Goal: Complete application form

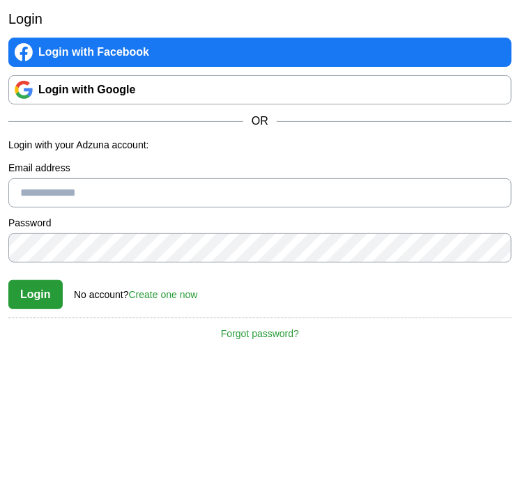
scroll to position [8, 0]
click at [169, 187] on input "Email address" at bounding box center [259, 192] width 503 height 29
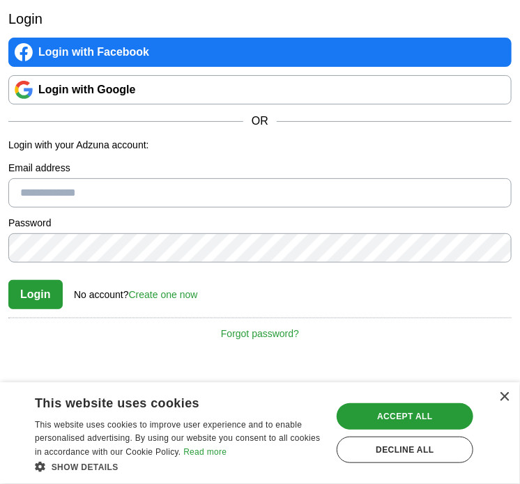
click at [228, 178] on input "Email address" at bounding box center [259, 192] width 503 height 29
paste input "**********"
type input "**********"
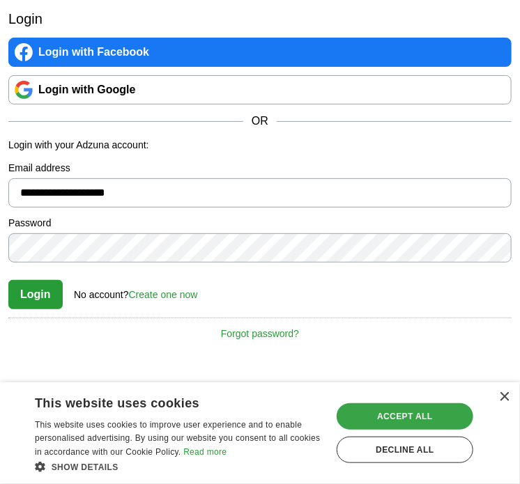
click at [439, 417] on div "Accept all" at bounding box center [404, 416] width 136 height 26
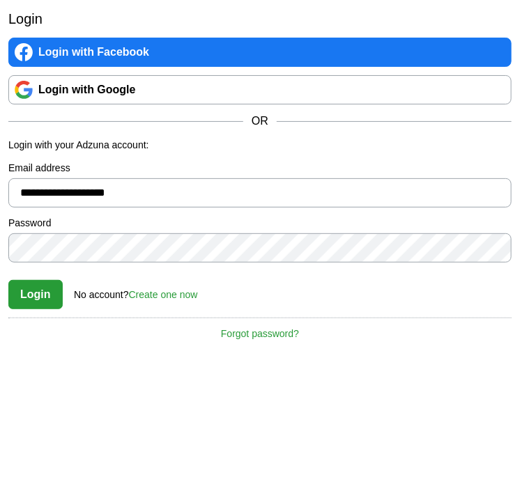
click at [157, 289] on link "Create one now" at bounding box center [163, 294] width 69 height 11
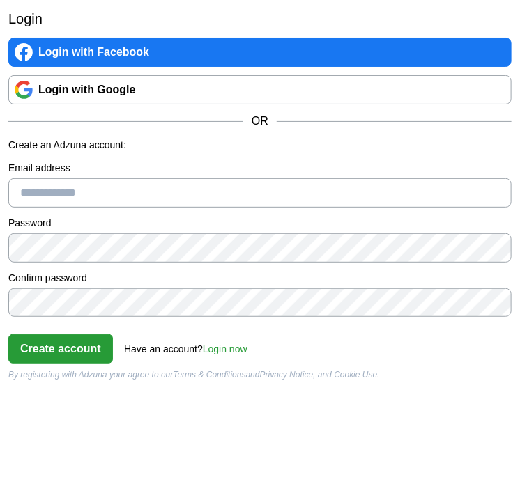
click at [147, 183] on input "Email address" at bounding box center [259, 192] width 503 height 29
paste input "**********"
type input "**********"
click button "Create account" at bounding box center [60, 348] width 104 height 29
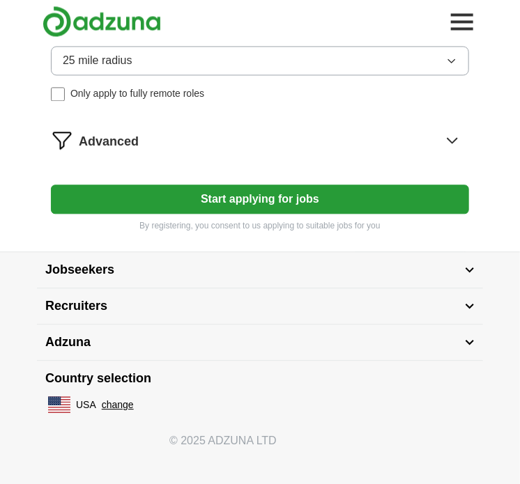
scroll to position [635, 0]
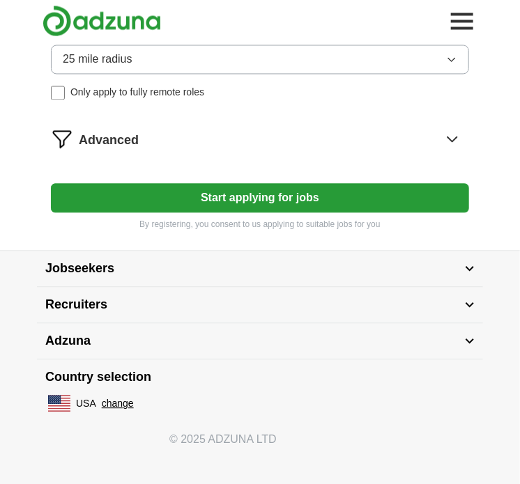
click at [225, 55] on button "25 mile radius" at bounding box center [260, 59] width 418 height 29
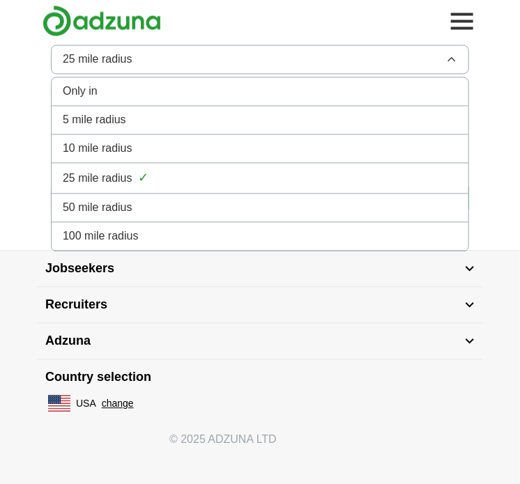
click at [189, 228] on div "100 mile radius" at bounding box center [260, 236] width 394 height 17
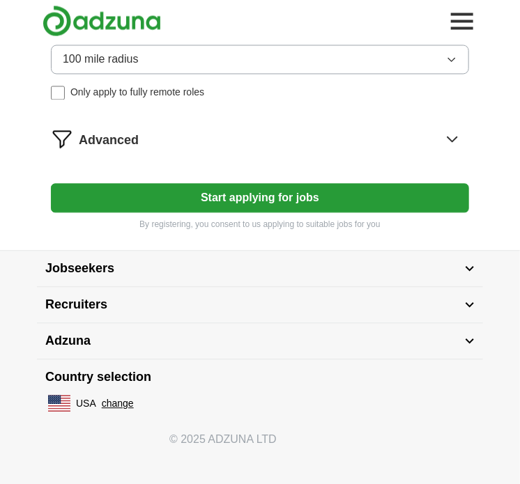
click at [213, 194] on button "Start applying for jobs" at bounding box center [260, 198] width 418 height 29
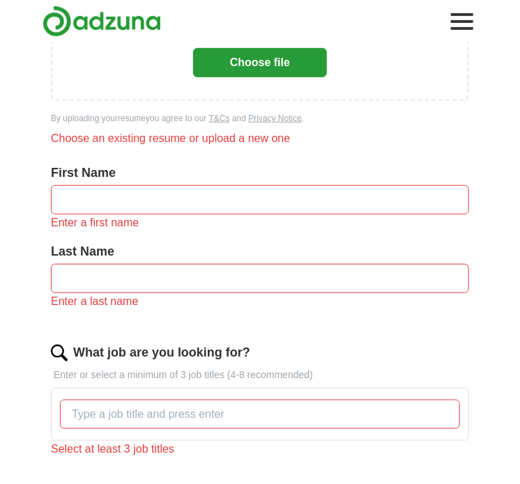
scroll to position [83, 0]
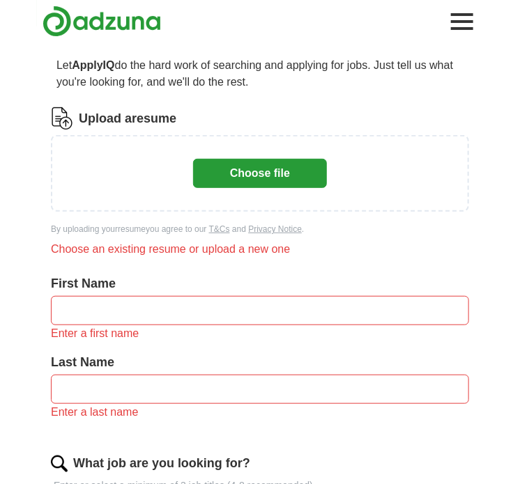
click at [111, 307] on input "text" at bounding box center [260, 310] width 418 height 29
type input "*******"
type input "******"
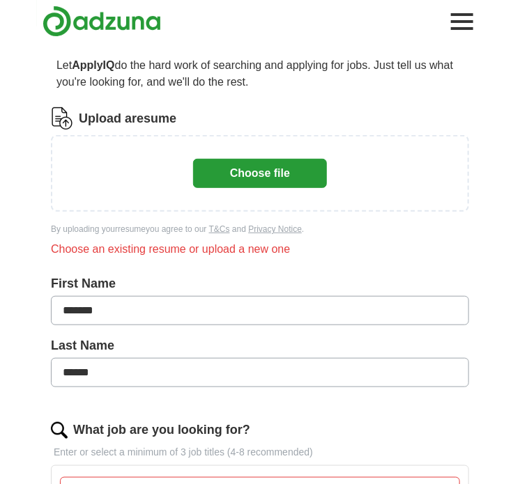
scroll to position [0, 0]
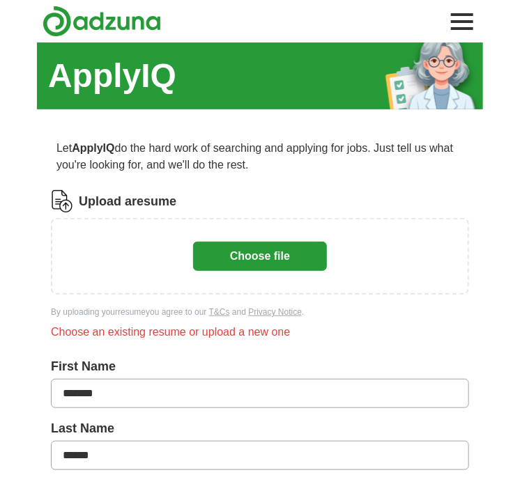
click at [264, 244] on button "Choose file" at bounding box center [260, 256] width 134 height 29
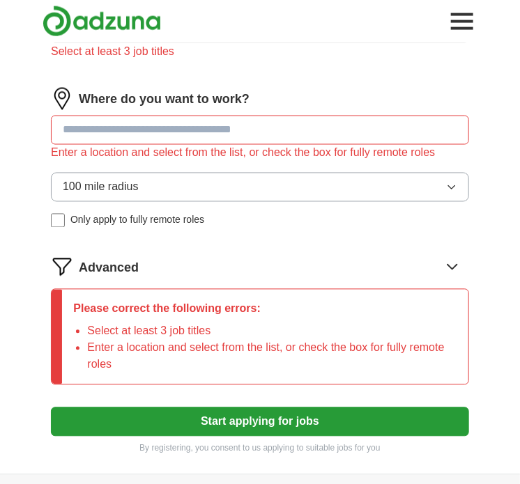
scroll to position [522, 0]
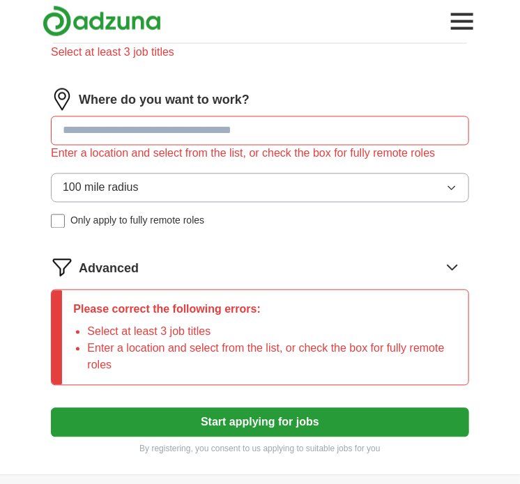
click at [166, 125] on input at bounding box center [260, 130] width 418 height 29
type input "***"
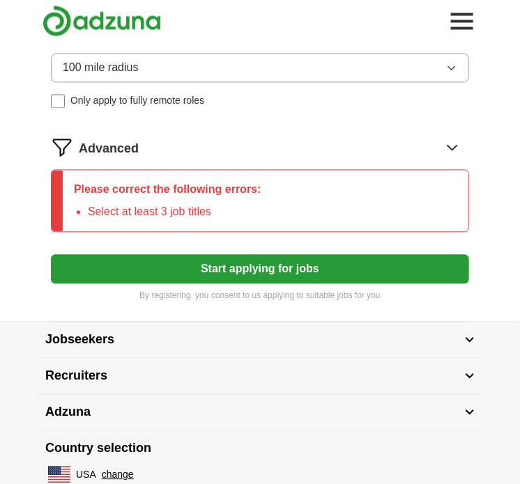
scroll to position [639, 0]
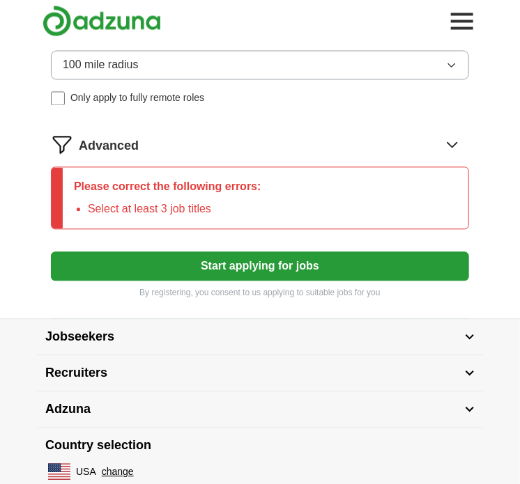
click at [182, 256] on button "Start applying for jobs" at bounding box center [260, 266] width 418 height 29
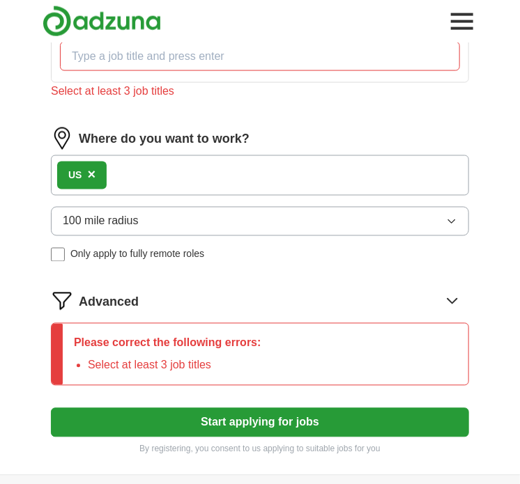
scroll to position [476, 0]
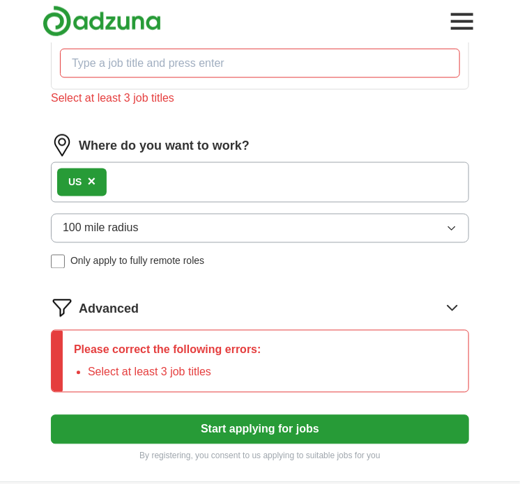
click at [92, 180] on span "×" at bounding box center [91, 181] width 8 height 15
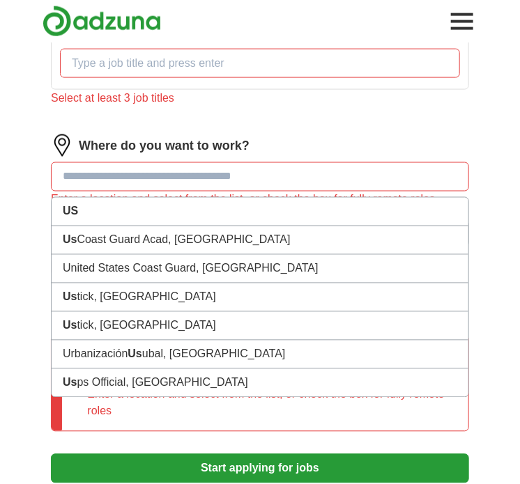
click at [118, 172] on input at bounding box center [260, 176] width 418 height 29
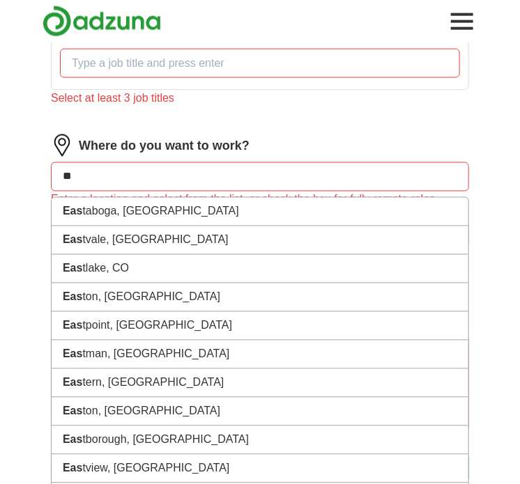
type input "*"
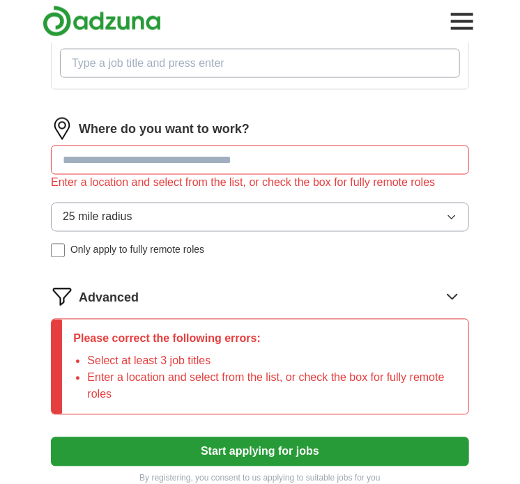
click at [123, 59] on input "What job are you looking for?" at bounding box center [260, 63] width 400 height 29
type input "data engineer, data analyst, cloud engineer"
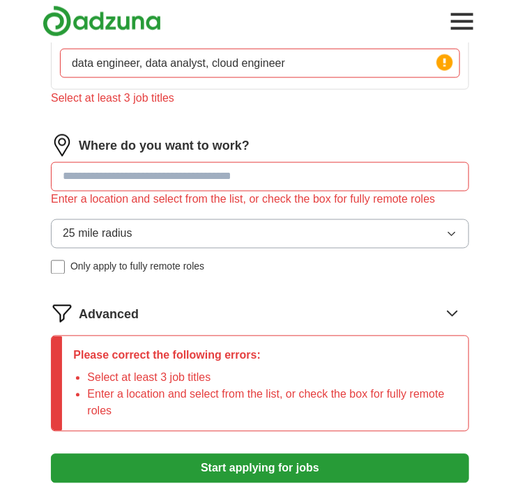
click at [81, 166] on input at bounding box center [260, 176] width 418 height 29
drag, startPoint x: 97, startPoint y: 189, endPoint x: 110, endPoint y: 173, distance: 20.8
click at [110, 173] on div "Where do you want to work? Enter a location and select from the list, or check …" at bounding box center [260, 209] width 418 height 151
click at [110, 173] on input at bounding box center [260, 176] width 418 height 29
type input "***"
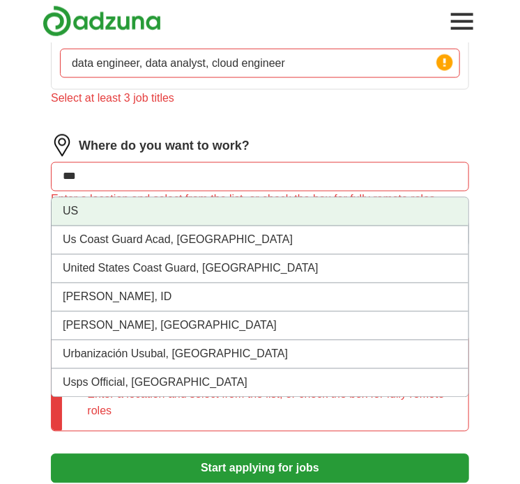
click at [111, 208] on li "US" at bounding box center [260, 212] width 416 height 29
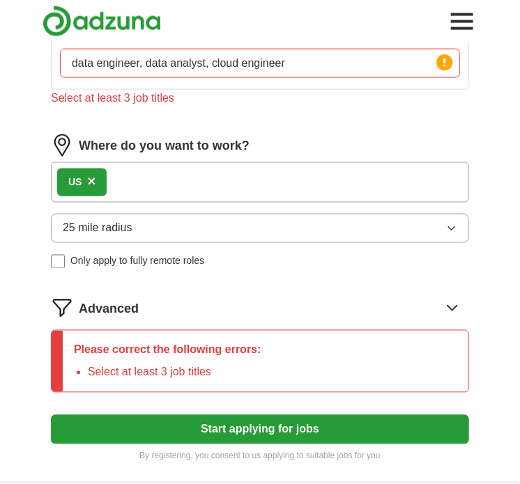
drag, startPoint x: 120, startPoint y: 194, endPoint x: 134, endPoint y: 178, distance: 21.8
click at [134, 178] on div "US ×" at bounding box center [260, 182] width 418 height 40
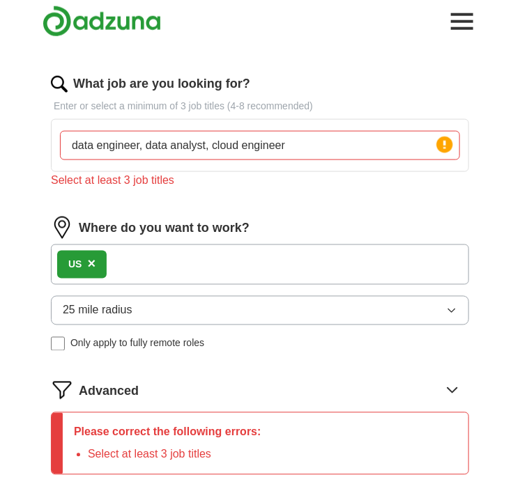
scroll to position [390, 0]
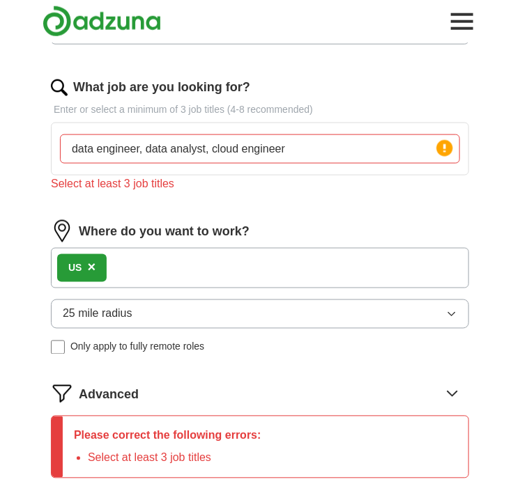
click at [233, 155] on input "data engineer, data analyst, cloud engineer" at bounding box center [260, 148] width 400 height 29
click at [418, 151] on input "data engineer, data analyst, cloud engineer" at bounding box center [260, 148] width 400 height 29
click at [442, 148] on circle at bounding box center [444, 148] width 16 height 16
click at [323, 151] on input "data engineer, data analyst, cloud engineer" at bounding box center [260, 148] width 400 height 29
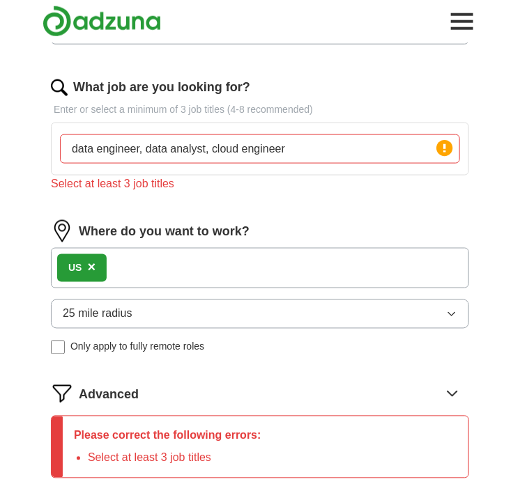
click at [323, 151] on input "data engineer, data analyst, cloud engineer" at bounding box center [260, 148] width 400 height 29
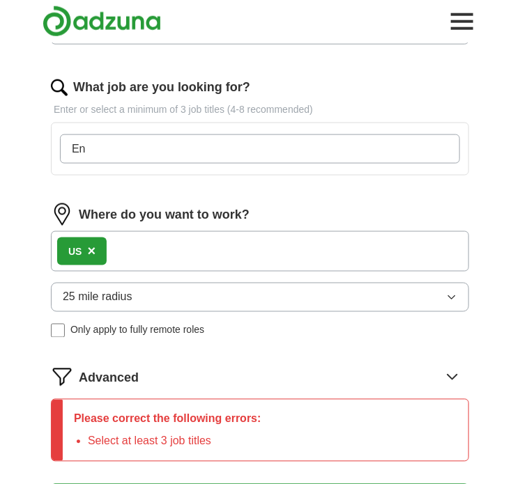
type input "E"
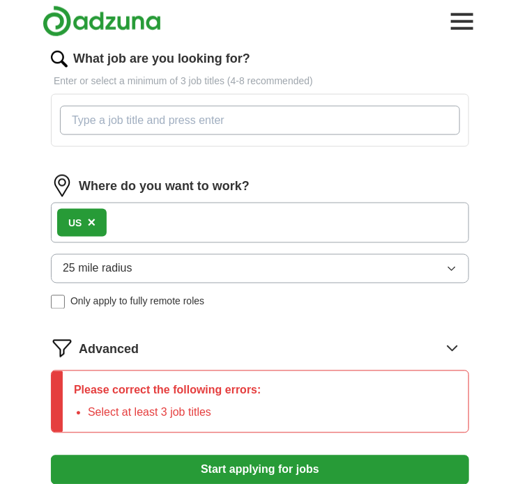
scroll to position [418, 0]
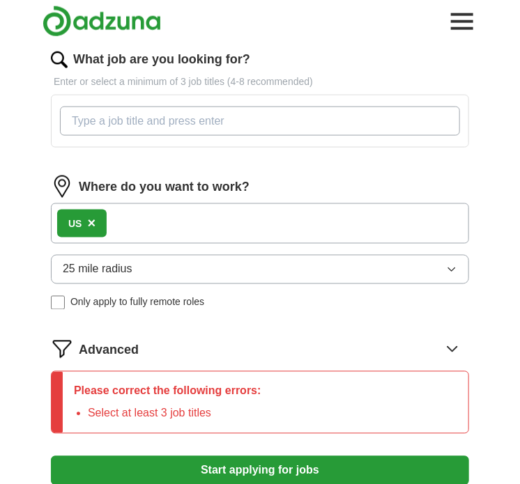
click at [273, 119] on input "What job are you looking for?" at bounding box center [260, 121] width 400 height 29
type input "d"
type input "D"
click at [273, 119] on input "What job are you looking for?" at bounding box center [260, 121] width 400 height 29
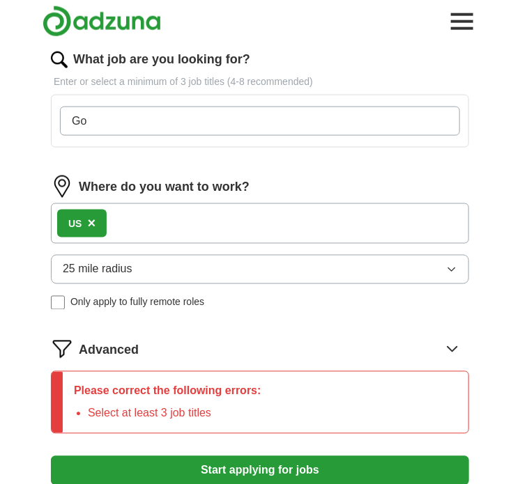
type input "G"
type input "d"
click at [276, 118] on input "What job are you looking for?" at bounding box center [260, 121] width 400 height 29
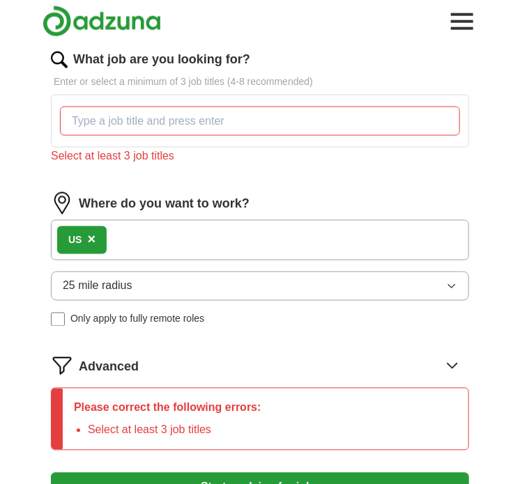
click at [306, 118] on input "What job are you looking for?" at bounding box center [260, 121] width 400 height 29
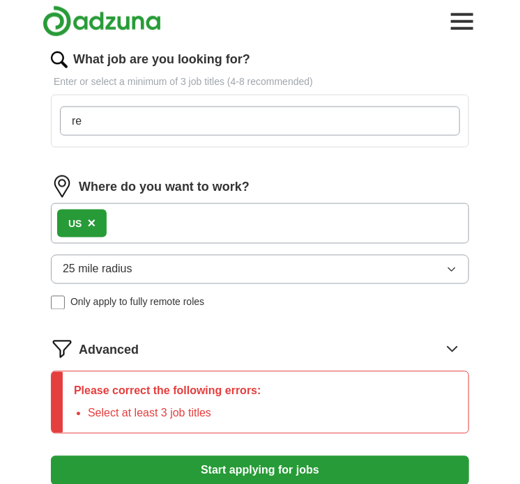
type input "r"
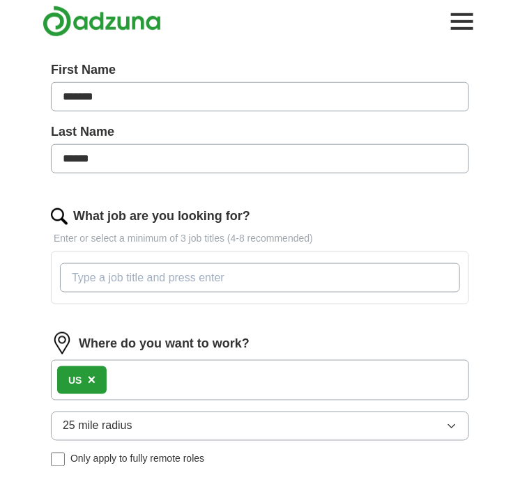
scroll to position [260, 0]
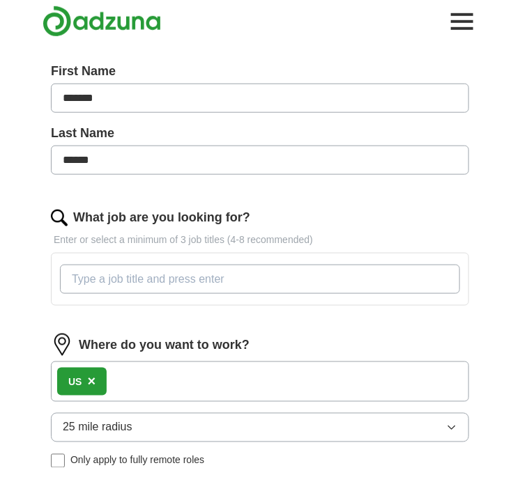
click at [300, 271] on input "What job are you looking for?" at bounding box center [260, 279] width 400 height 29
type input "a"
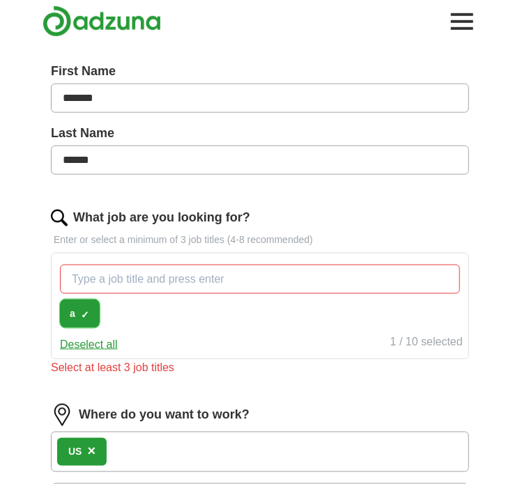
click at [0, 0] on span "×" at bounding box center [0, 0] width 0 height 0
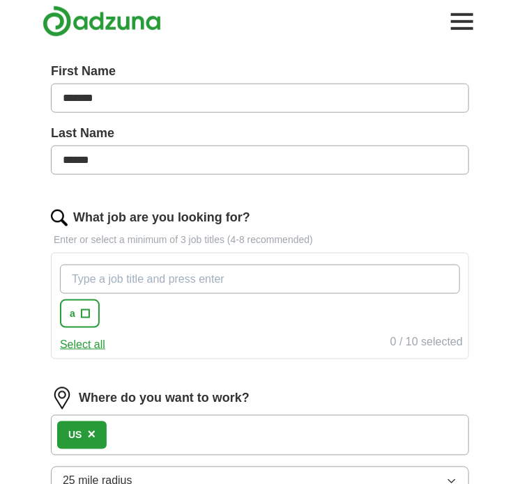
click at [97, 286] on input "What job are you looking for?" at bounding box center [260, 279] width 400 height 29
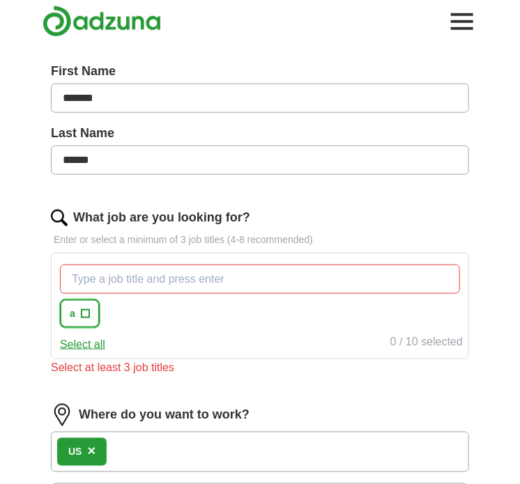
click at [84, 309] on span "+" at bounding box center [85, 314] width 8 height 11
click at [92, 339] on button "Deselect all" at bounding box center [89, 344] width 58 height 17
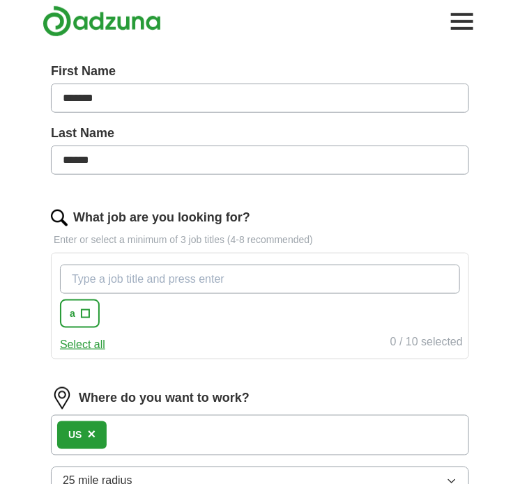
click at [106, 279] on input "What job are you looking for?" at bounding box center [260, 279] width 400 height 29
type input "Data Engineer"
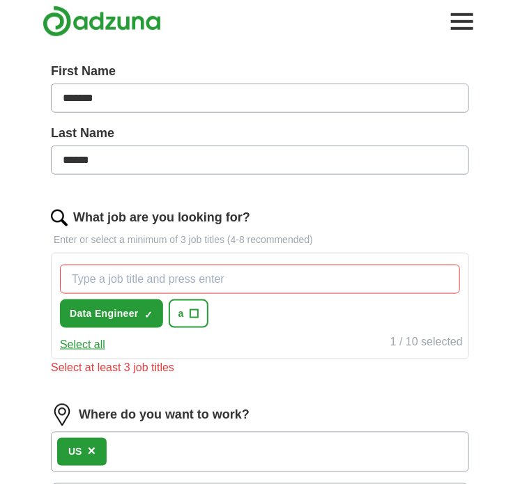
drag, startPoint x: 192, startPoint y: 260, endPoint x: 192, endPoint y: 275, distance: 14.6
click at [192, 275] on div "Data Engineer ✓ × a +" at bounding box center [259, 296] width 405 height 75
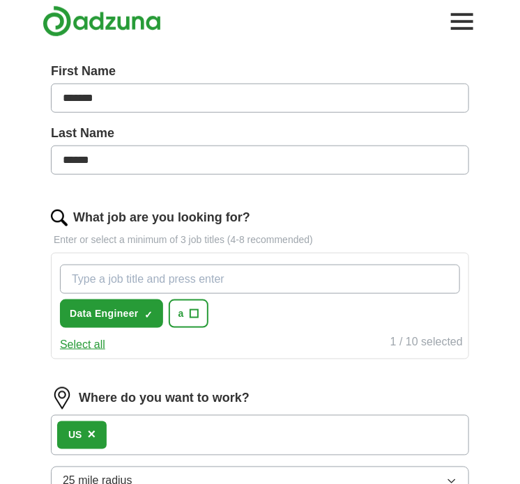
click at [192, 275] on input "What job are you looking for?" at bounding box center [260, 279] width 400 height 29
type input "Cloud Engieer"
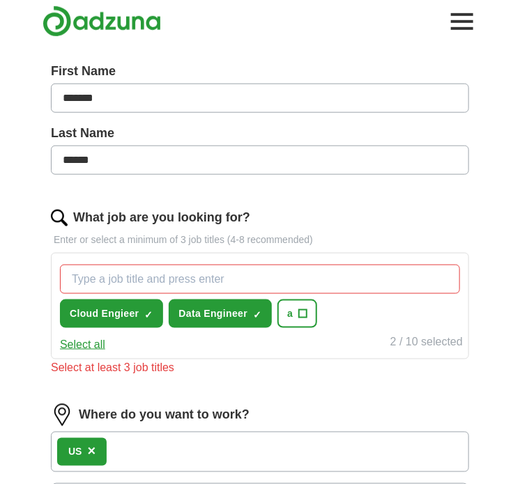
click at [220, 260] on div "Cloud Engieer ✓ × Data Engineer ✓ × a +" at bounding box center [259, 296] width 405 height 75
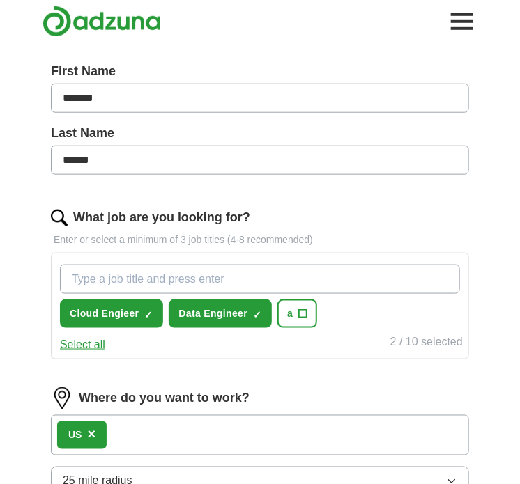
click at [215, 277] on input "What job are you looking for?" at bounding box center [260, 279] width 400 height 29
type input "Sr full stack developer"
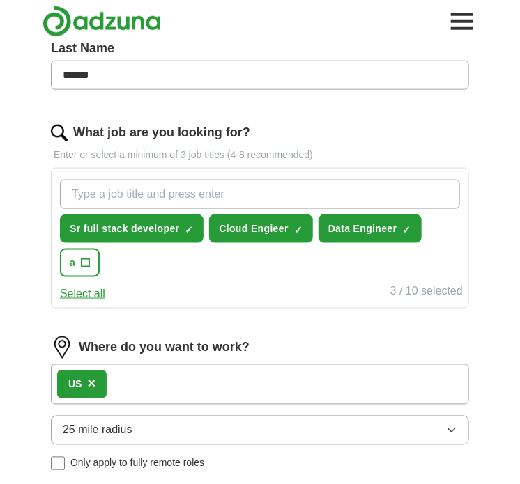
scroll to position [351, 0]
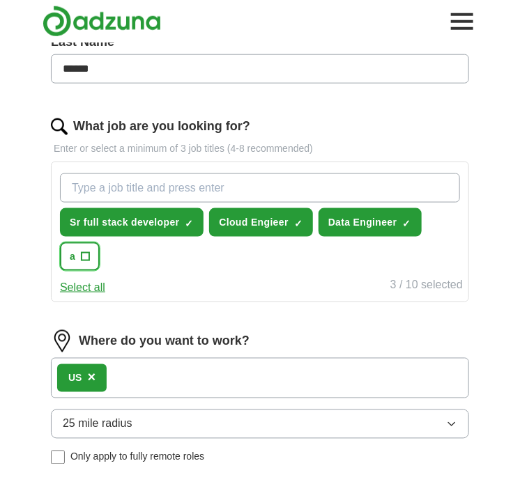
click at [81, 255] on span "+" at bounding box center [85, 256] width 8 height 11
click at [0, 0] on span "×" at bounding box center [0, 0] width 0 height 0
click at [86, 251] on span "+" at bounding box center [85, 256] width 8 height 11
click at [0, 0] on span "×" at bounding box center [0, 0] width 0 height 0
click at [133, 271] on div "Sr full stack developer ✓ × Cloud Engieer ✓ × Data Engineer ✓ × a +" at bounding box center [259, 222] width 405 height 109
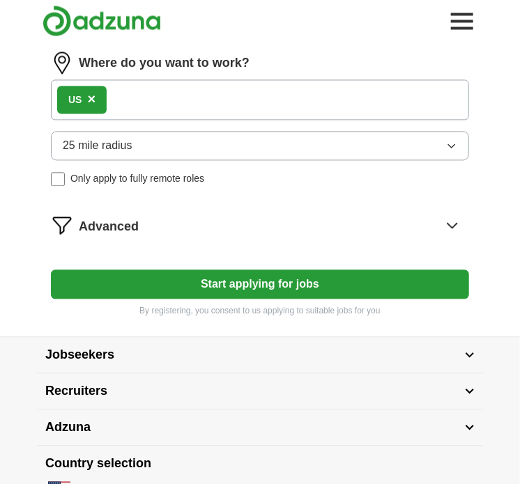
scroll to position [653, 0]
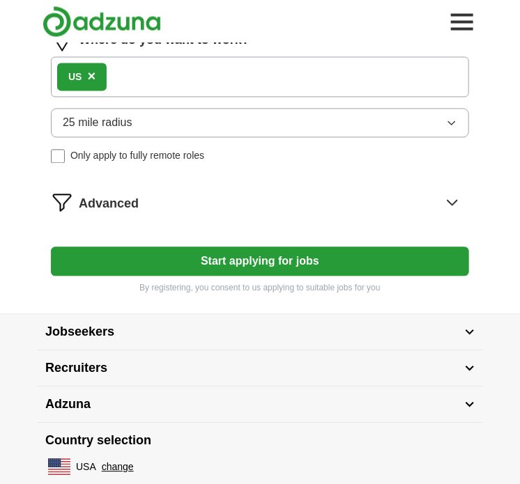
click at [189, 64] on div "US ×" at bounding box center [260, 76] width 418 height 40
click at [182, 77] on div "US ×" at bounding box center [260, 76] width 418 height 40
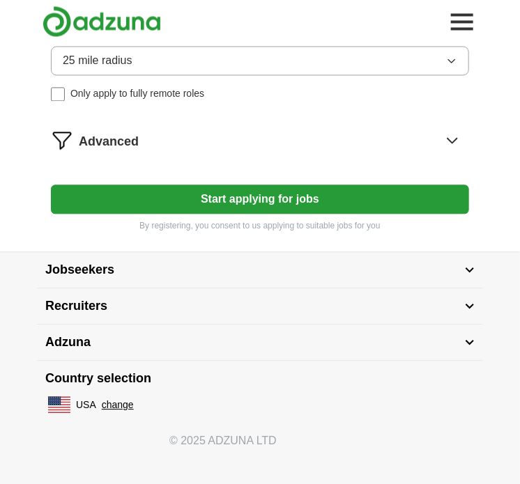
click at [192, 198] on button "Start applying for jobs" at bounding box center [260, 199] width 418 height 29
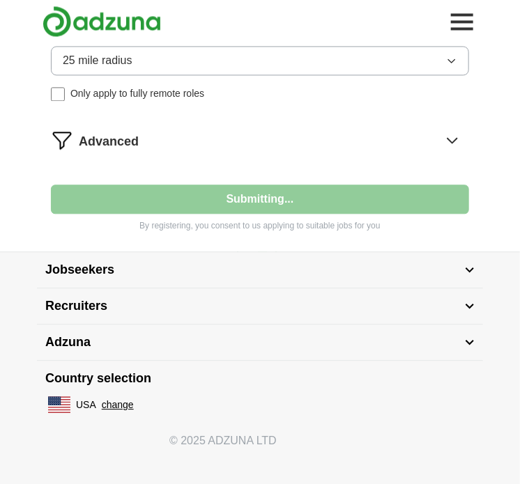
select select "**"
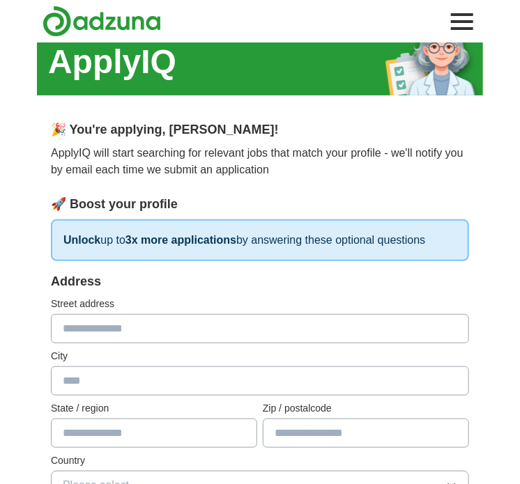
scroll to position [0, 0]
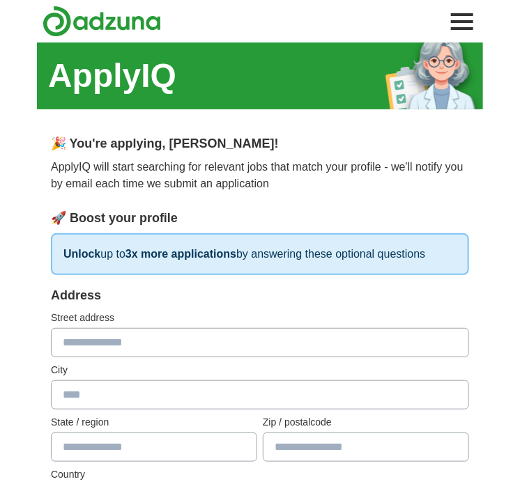
click at [127, 343] on input "text" at bounding box center [260, 342] width 418 height 29
type input "**********"
type input "********"
type input "**"
type input "*****"
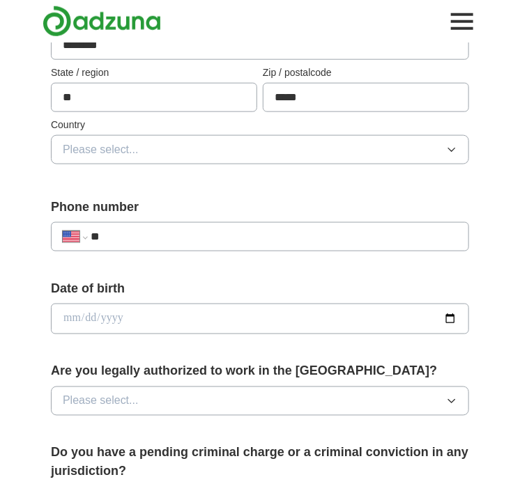
scroll to position [343, 0]
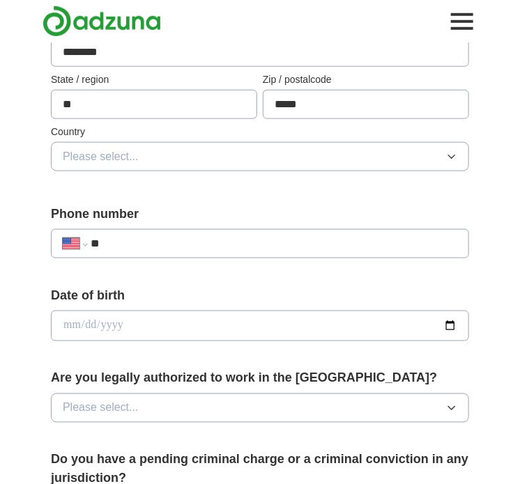
click at [212, 155] on button "Please select..." at bounding box center [260, 156] width 418 height 29
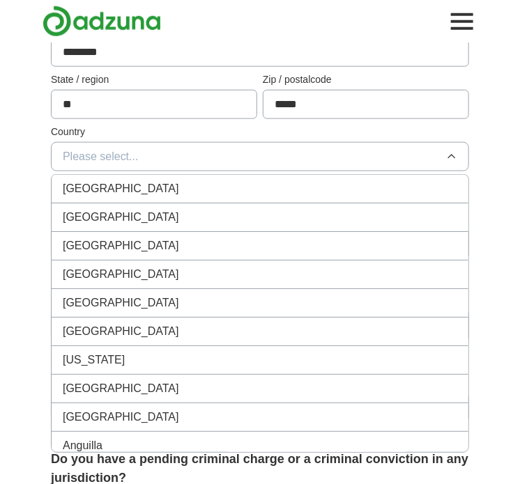
click at [190, 217] on div "United States" at bounding box center [260, 217] width 394 height 17
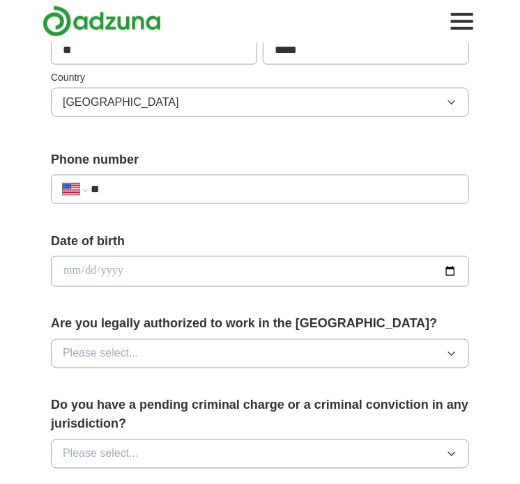
scroll to position [398, 0]
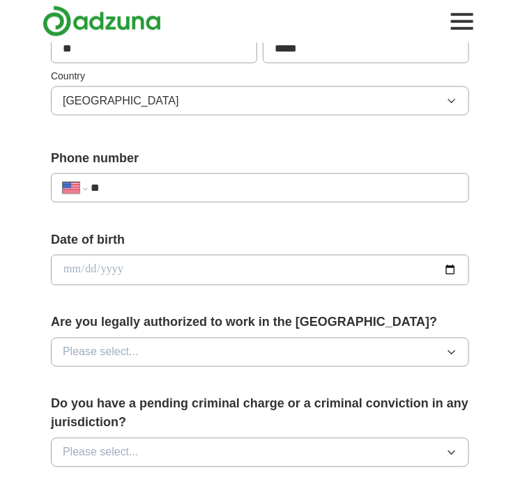
click at [181, 182] on input "**" at bounding box center [274, 188] width 366 height 17
type input "**********"
click at [140, 277] on input "date" at bounding box center [260, 270] width 418 height 31
click at [167, 269] on input "date" at bounding box center [260, 270] width 418 height 31
click at [84, 266] on input "date" at bounding box center [260, 270] width 418 height 31
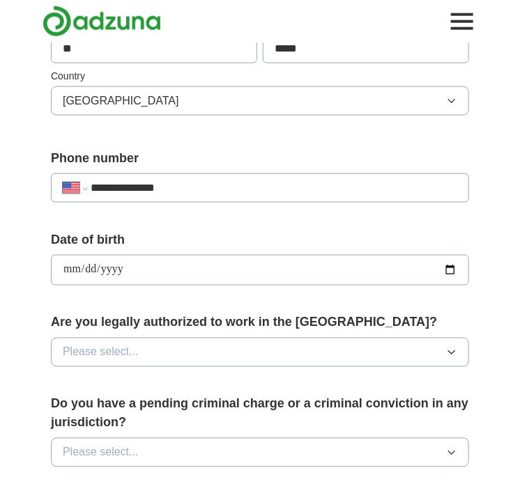
type input "**********"
click at [148, 348] on button "Please select..." at bounding box center [260, 352] width 418 height 29
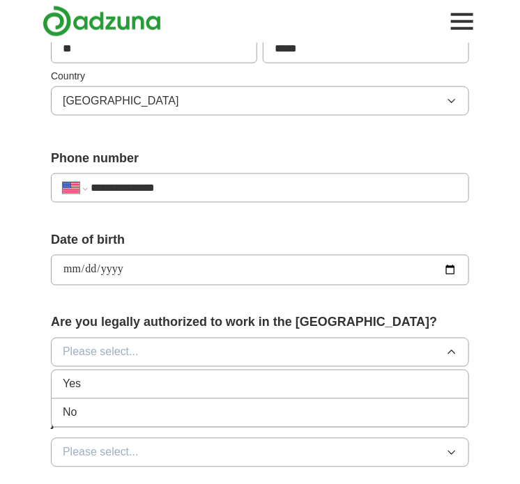
scroll to position [557, 0]
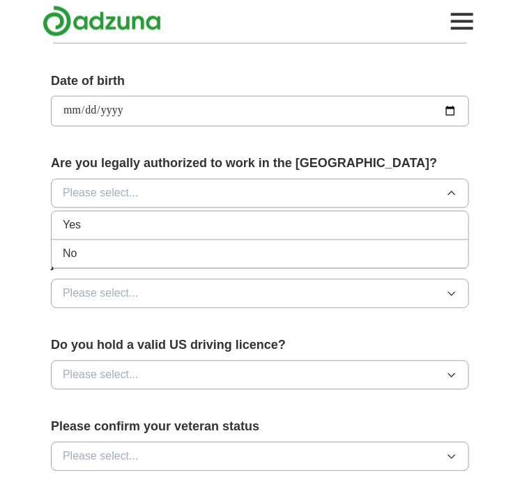
click at [146, 226] on div "Yes" at bounding box center [260, 225] width 394 height 17
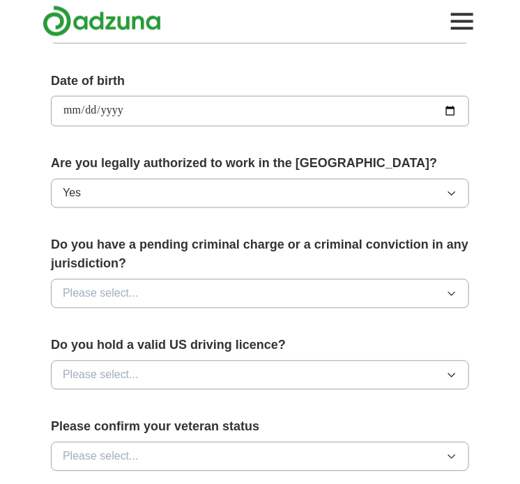
click at [139, 291] on button "Please select..." at bounding box center [260, 293] width 418 height 29
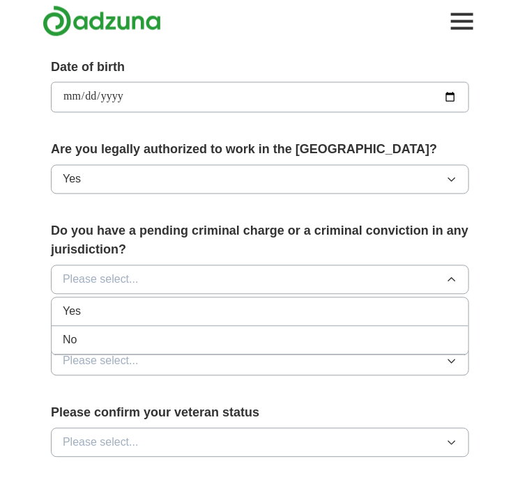
scroll to position [582, 0]
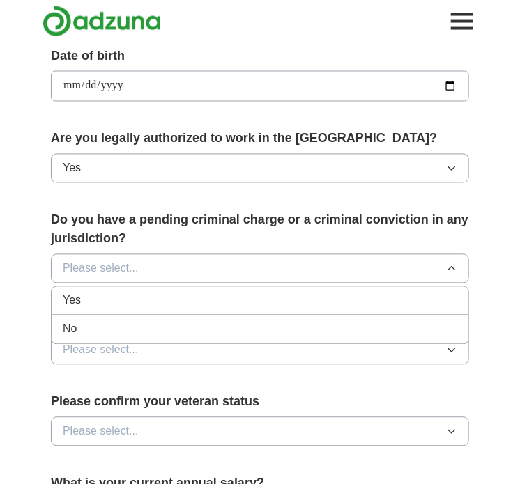
click at [145, 323] on div "No" at bounding box center [260, 329] width 394 height 17
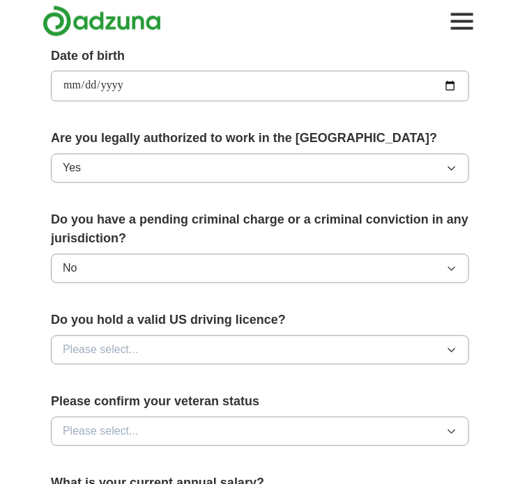
click at [141, 351] on button "Please select..." at bounding box center [260, 350] width 418 height 29
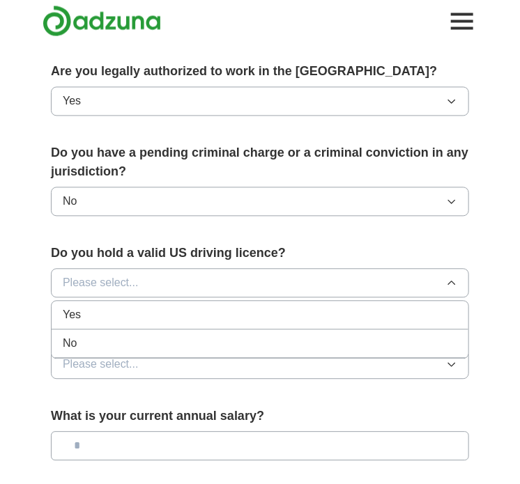
scroll to position [651, 0]
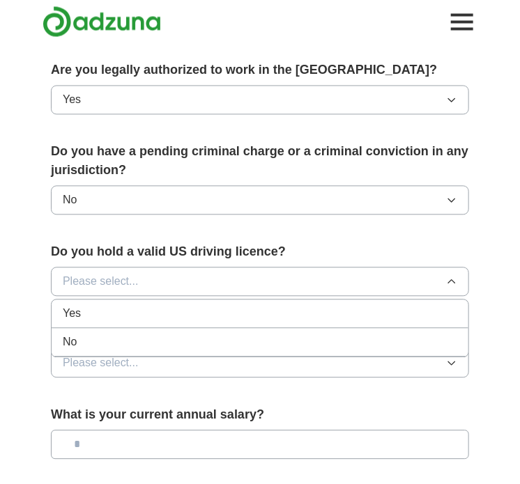
click at [149, 316] on div "Yes" at bounding box center [260, 313] width 394 height 17
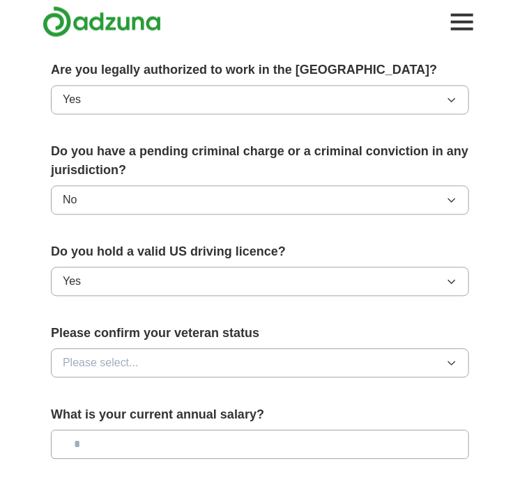
scroll to position [744, 0]
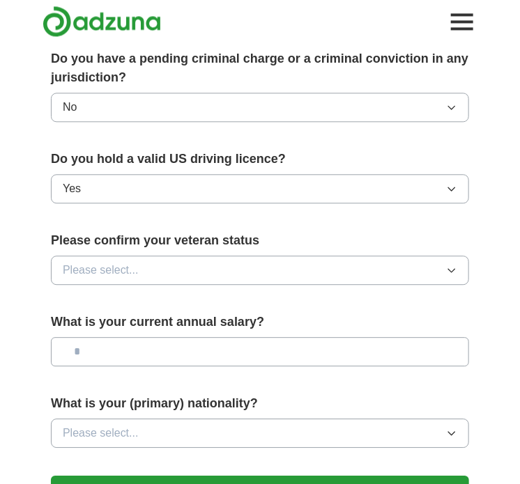
click at [157, 260] on button "Please select..." at bounding box center [260, 270] width 418 height 29
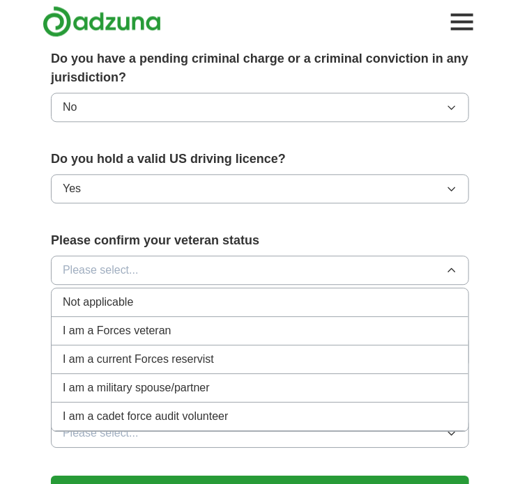
click at [148, 303] on div "Not applicable" at bounding box center [260, 302] width 394 height 17
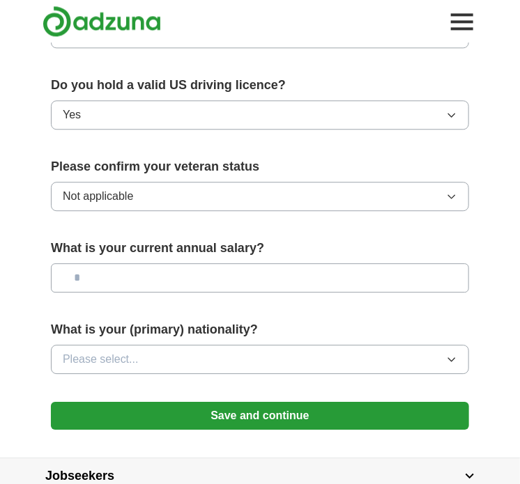
scroll to position [825, 0]
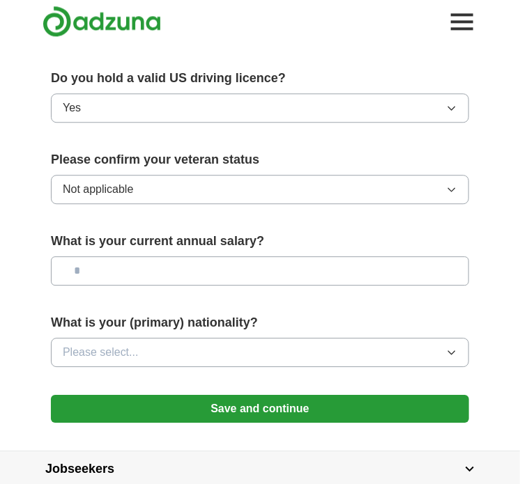
drag, startPoint x: 164, startPoint y: 247, endPoint x: 164, endPoint y: 265, distance: 18.1
click at [164, 265] on div "What is your current annual salary?" at bounding box center [260, 264] width 418 height 65
click at [164, 265] on input "text" at bounding box center [260, 270] width 418 height 29
type input "********"
click at [125, 348] on span "Please select..." at bounding box center [101, 352] width 76 height 17
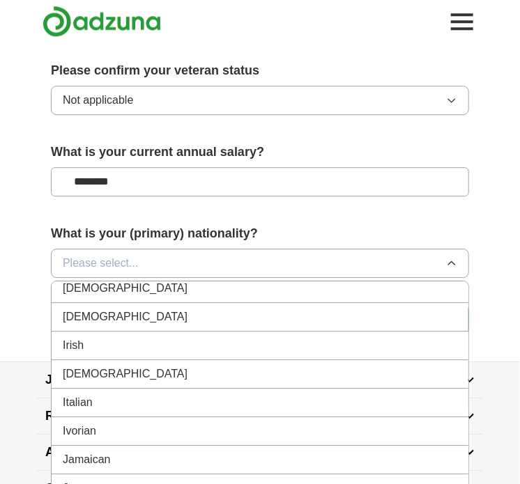
scroll to position [2212, 0]
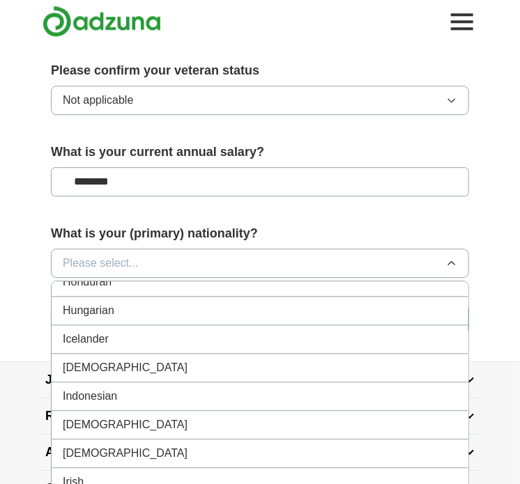
click at [108, 359] on div "Indian" at bounding box center [260, 367] width 394 height 17
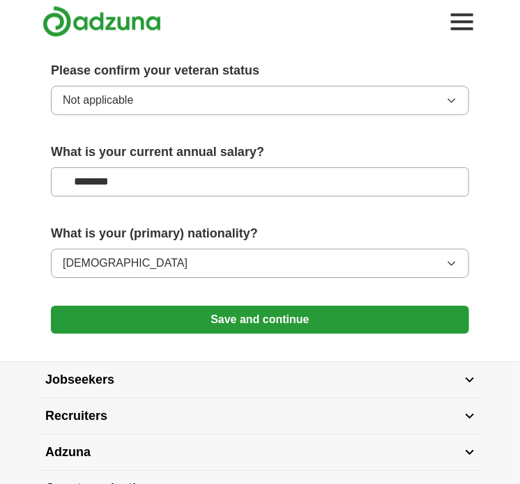
scroll to position [1023, 0]
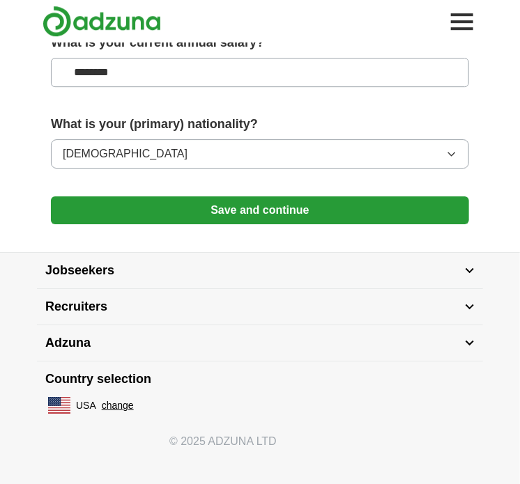
click at [191, 211] on button "Save and continue" at bounding box center [260, 210] width 418 height 28
